Goal: Task Accomplishment & Management: Manage account settings

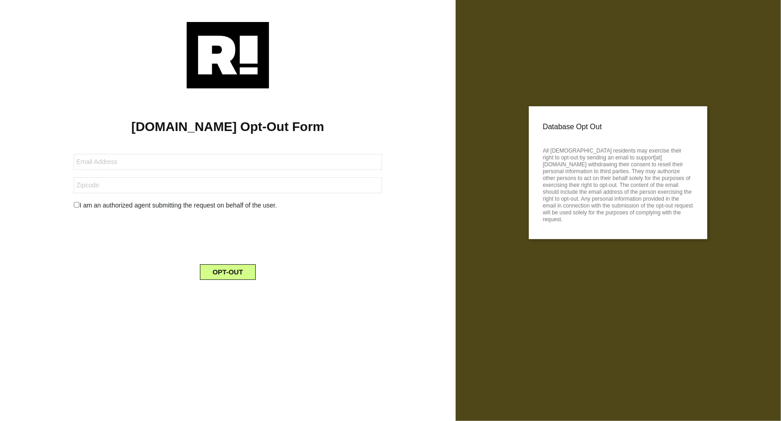
click at [239, 54] on img at bounding box center [228, 55] width 82 height 66
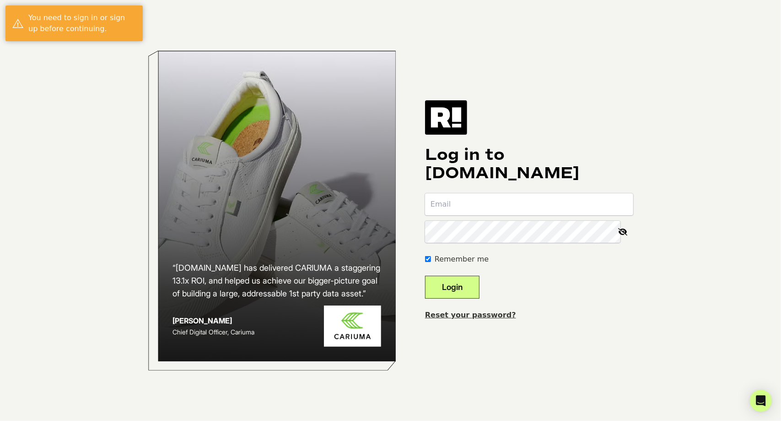
click at [488, 314] on link "Reset your password?" at bounding box center [470, 314] width 91 height 9
